Goal: Communication & Community: Answer question/provide support

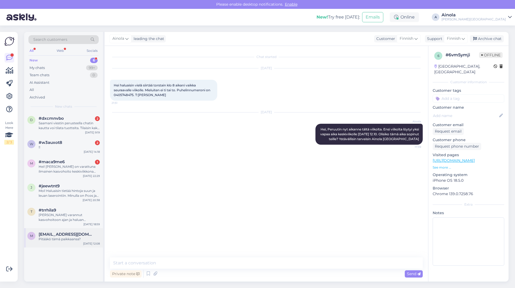
click at [64, 235] on span "[EMAIL_ADDRESS][DOMAIN_NAME]" at bounding box center [67, 234] width 56 height 5
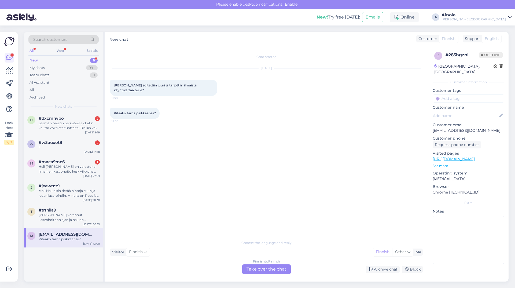
click at [271, 269] on div "Finnish to Finnish Take over the chat" at bounding box center [266, 269] width 49 height 10
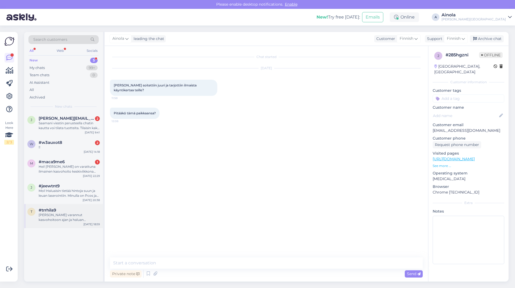
click at [57, 223] on div "t #trrhila9 [PERSON_NAME] varannut kasvohoitoon ajan ja haluan varmistaa että v…" at bounding box center [63, 216] width 79 height 24
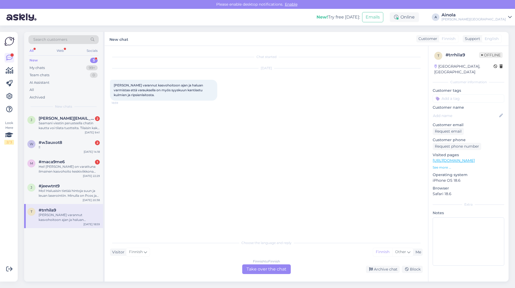
click at [263, 268] on div "Finnish to Finnish Take over the chat" at bounding box center [266, 269] width 49 height 10
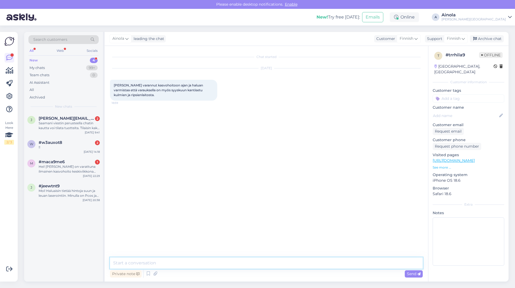
click at [203, 265] on textarea at bounding box center [266, 262] width 313 height 11
type textarea "Hei, kiitos viestistänne. Saisinko puhelinnumeronne, jotta voin tarkistaa asian…"
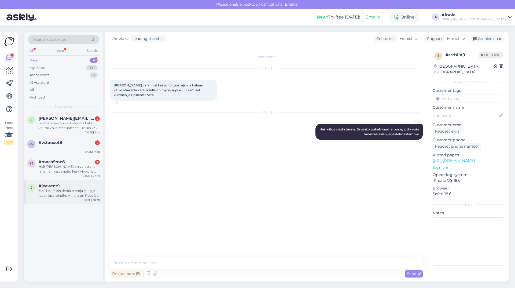
click at [62, 187] on div "#jeewtnt9" at bounding box center [69, 185] width 61 height 5
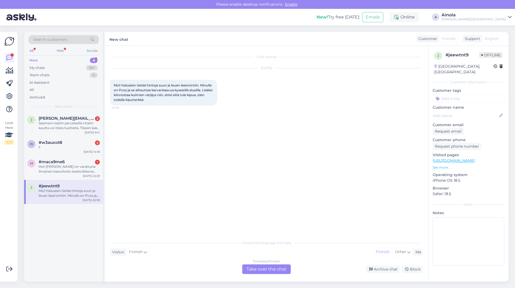
click at [261, 268] on div "Finnish to Finnish Take over the chat" at bounding box center [266, 269] width 49 height 10
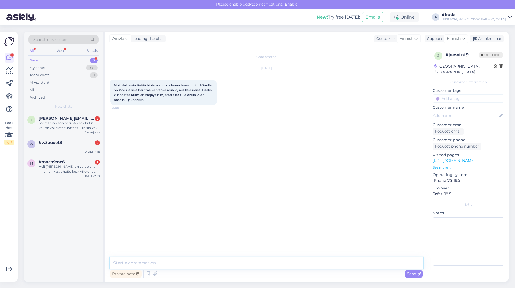
click at [155, 259] on textarea at bounding box center [266, 262] width 313 height 11
type textarea "Hei, kiitos viestistäsi. Valitettavasti emme tee laser karvanpoistoja"
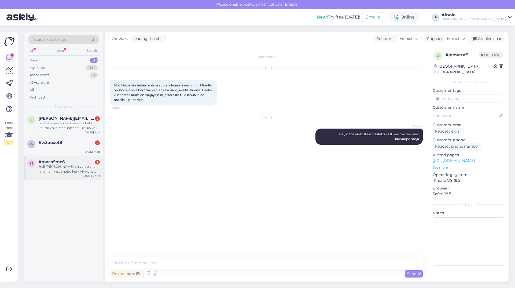
click at [85, 165] on div "Hei! [PERSON_NAME] on varattuna ilmainen kasvohoito keskiviikkona mutten pääsek…" at bounding box center [69, 169] width 61 height 10
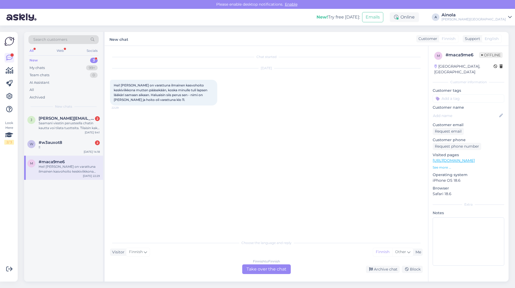
click at [275, 269] on div "Finnish to Finnish Take over the chat" at bounding box center [266, 269] width 49 height 10
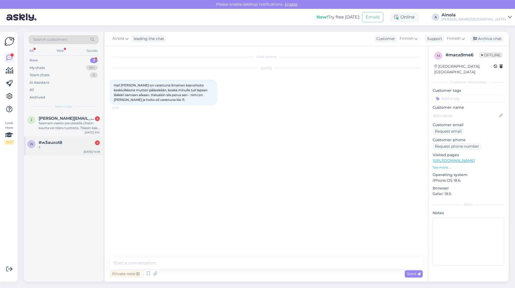
click at [57, 147] on div "!!" at bounding box center [69, 147] width 61 height 5
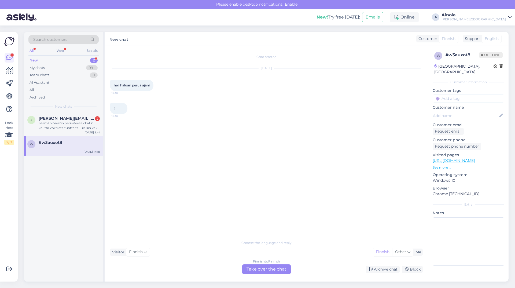
click at [272, 272] on div "Finnish to Finnish Take over the chat" at bounding box center [266, 269] width 49 height 10
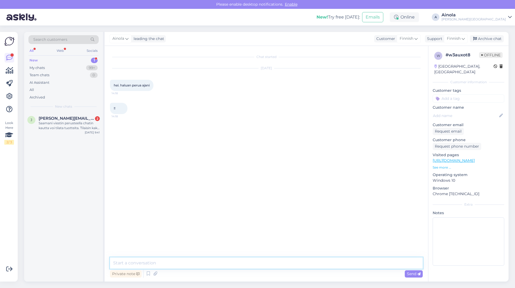
click at [186, 262] on textarea at bounding box center [266, 262] width 313 height 11
type textarea "Hei. Saisinko puhelinnumerosi, jotta löydän varauksesi?"
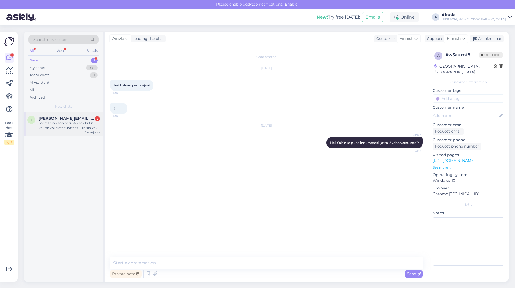
click at [68, 131] on div "[PERSON_NAME] [PERSON_NAME][EMAIL_ADDRESS][DOMAIN_NAME] 2 Saamani viestin perus…" at bounding box center [63, 124] width 79 height 24
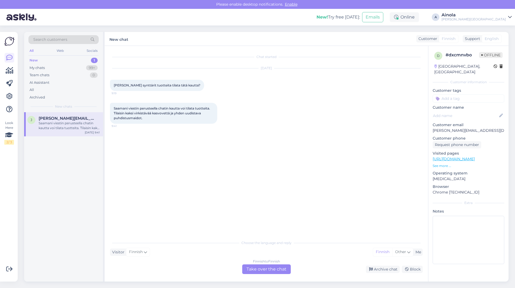
click at [261, 267] on div "Finnish to Finnish Take over the chat" at bounding box center [266, 269] width 49 height 10
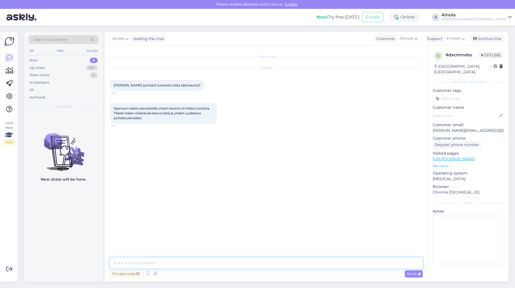
click at [165, 266] on textarea at bounding box center [266, 262] width 313 height 11
type textarea "Hei, kiitos viestistäsi. Siaisnko puhelinnumerosi, jotta löydän teidät järjeste…"
